Goal: Task Accomplishment & Management: Manage account settings

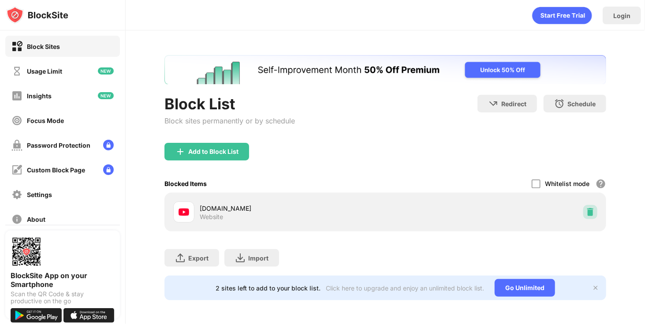
click at [586, 211] on img at bounding box center [590, 212] width 9 height 9
